Goal: Browse casually

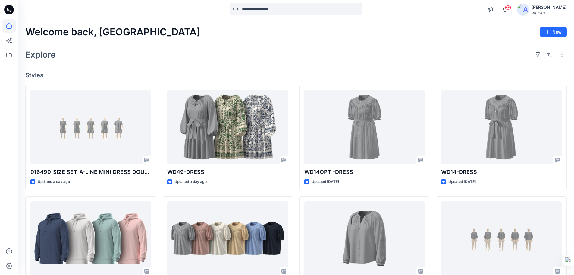
click at [12, 11] on icon at bounding box center [9, 10] width 10 height 10
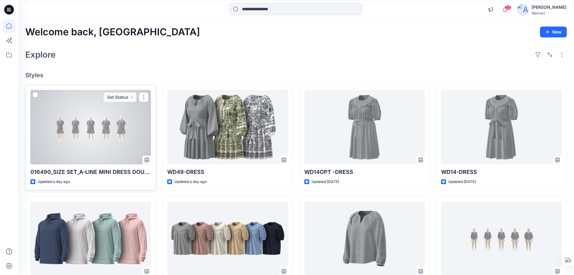
click at [101, 160] on div at bounding box center [90, 127] width 121 height 74
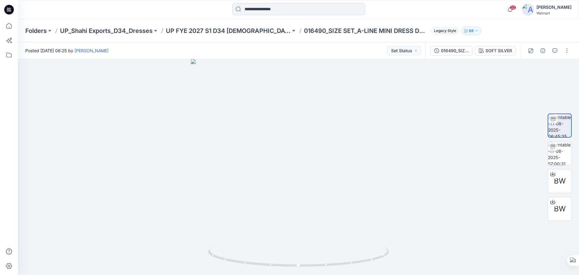
click at [6, 10] on icon at bounding box center [9, 10] width 10 height 10
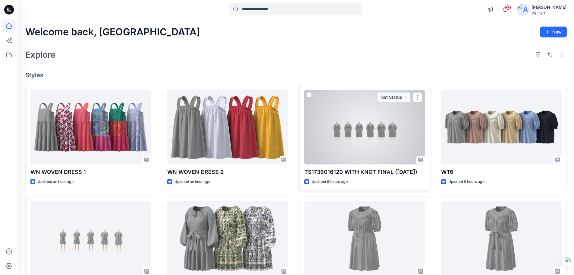
click at [352, 132] on div at bounding box center [364, 127] width 121 height 74
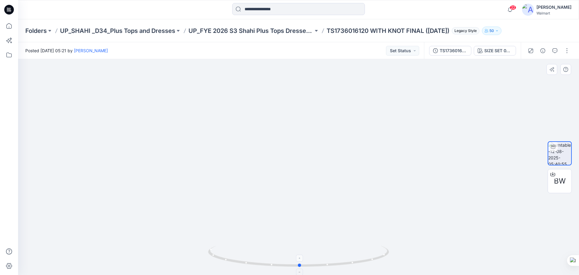
drag, startPoint x: 327, startPoint y: 267, endPoint x: 328, endPoint y: 258, distance: 9.1
click at [328, 258] on icon at bounding box center [299, 256] width 182 height 23
